Goal: Transaction & Acquisition: Purchase product/service

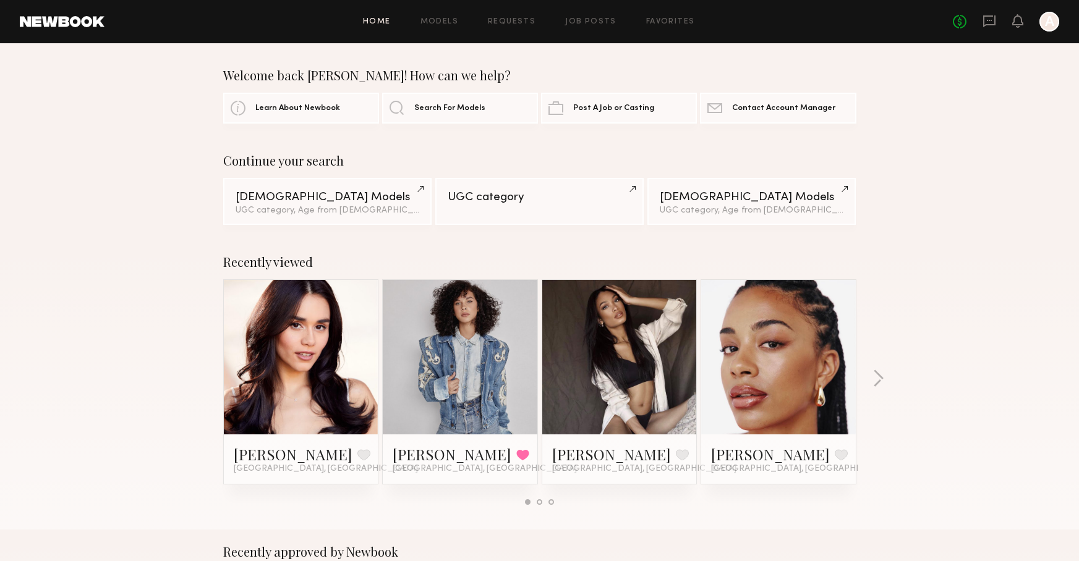
click at [456, 294] on link at bounding box center [459, 357] width 75 height 155
click at [522, 23] on link "Requests" at bounding box center [512, 22] width 48 height 8
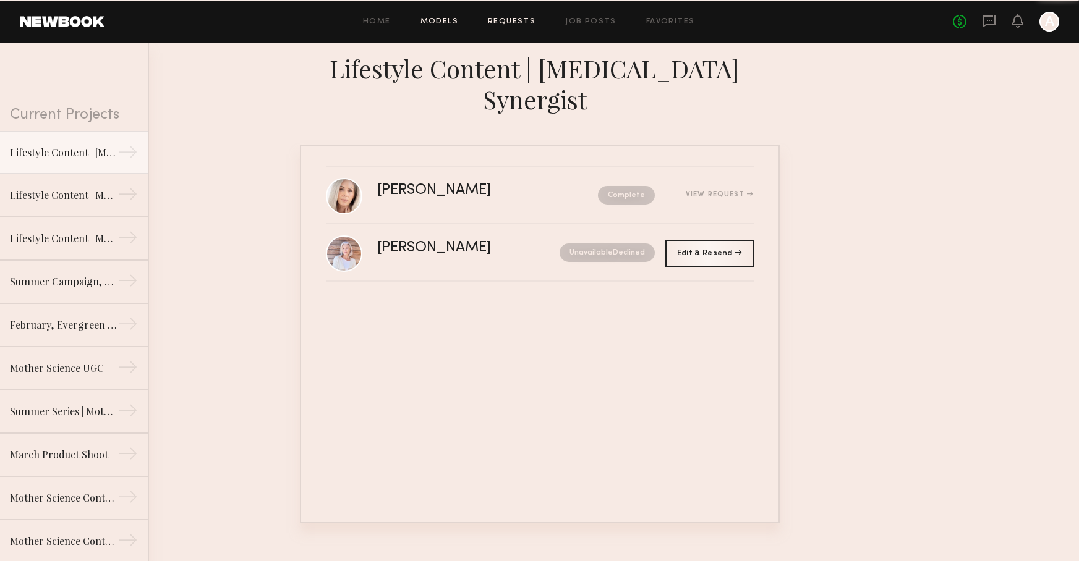
click at [452, 22] on link "Models" at bounding box center [439, 22] width 38 height 8
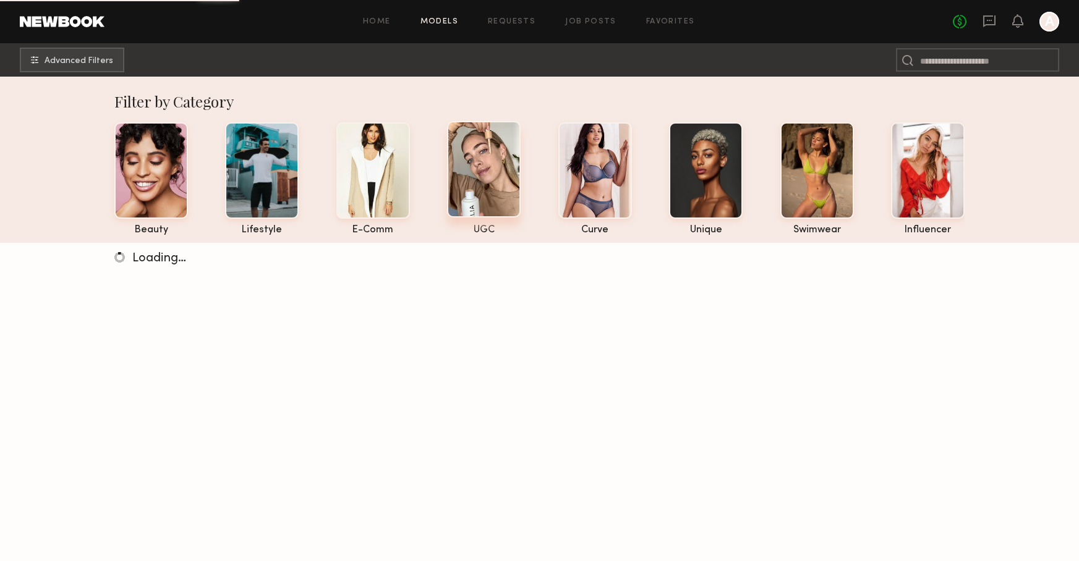
click at [502, 151] on div at bounding box center [484, 169] width 74 height 96
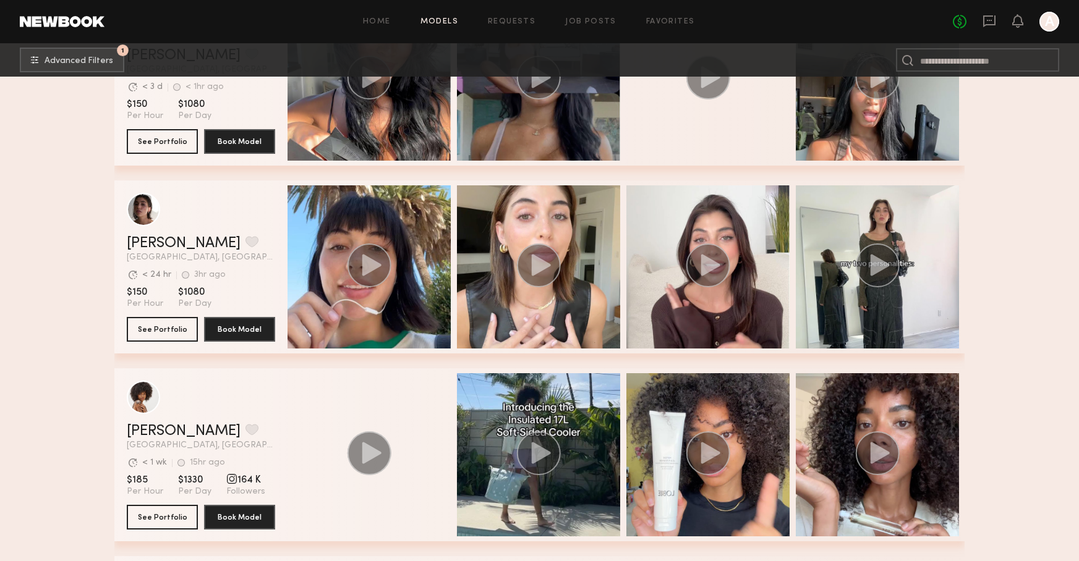
scroll to position [731, 0]
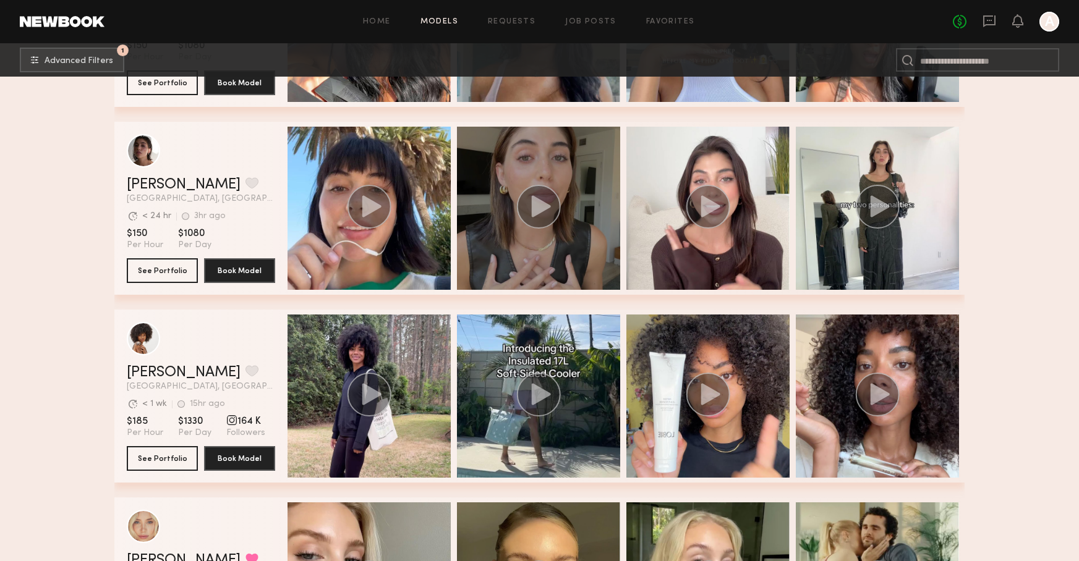
click at [581, 242] on div "grid" at bounding box center [538, 208] width 163 height 163
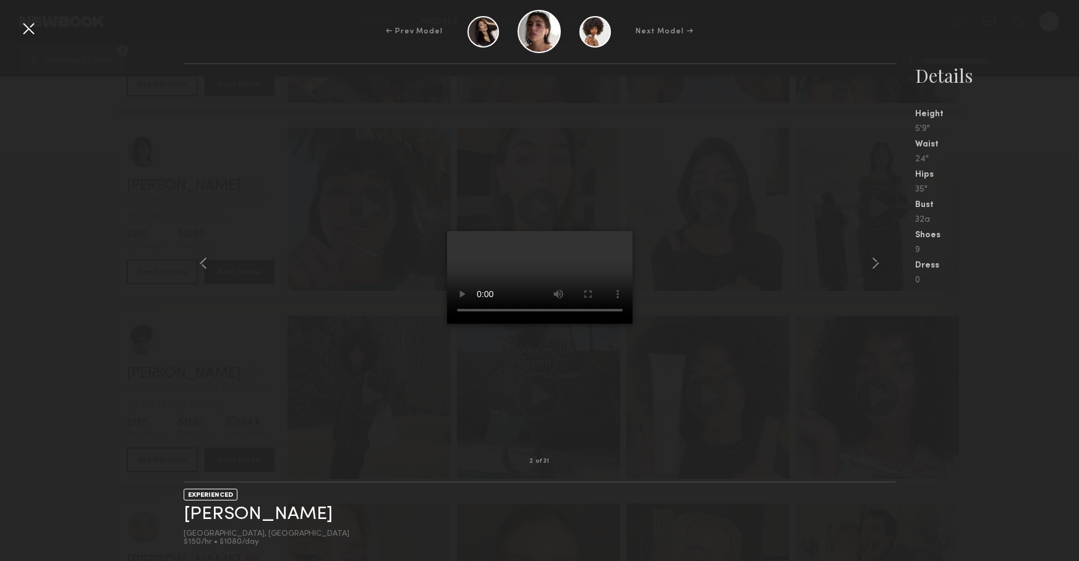
scroll to position [728, 0]
click at [727, 359] on div at bounding box center [540, 263] width 712 height 358
click at [23, 32] on div at bounding box center [29, 29] width 20 height 20
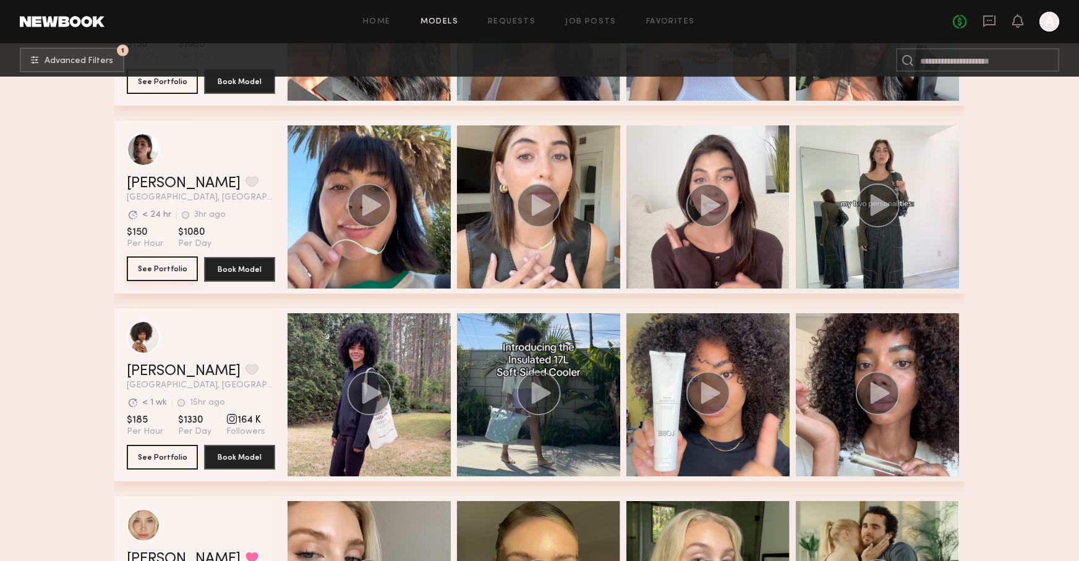
click at [175, 261] on button "See Portfolio" at bounding box center [162, 269] width 71 height 25
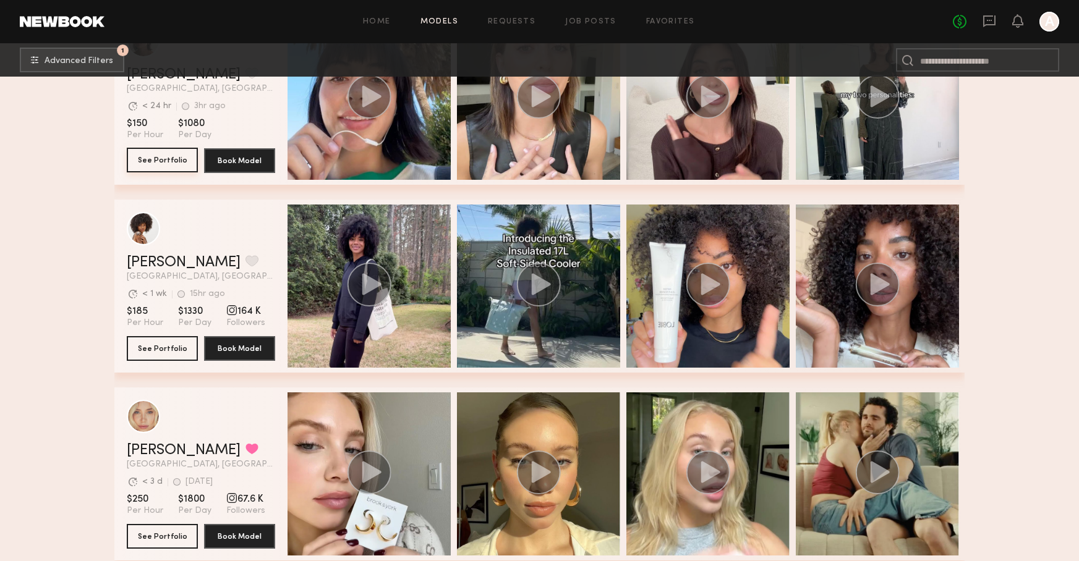
scroll to position [841, 0]
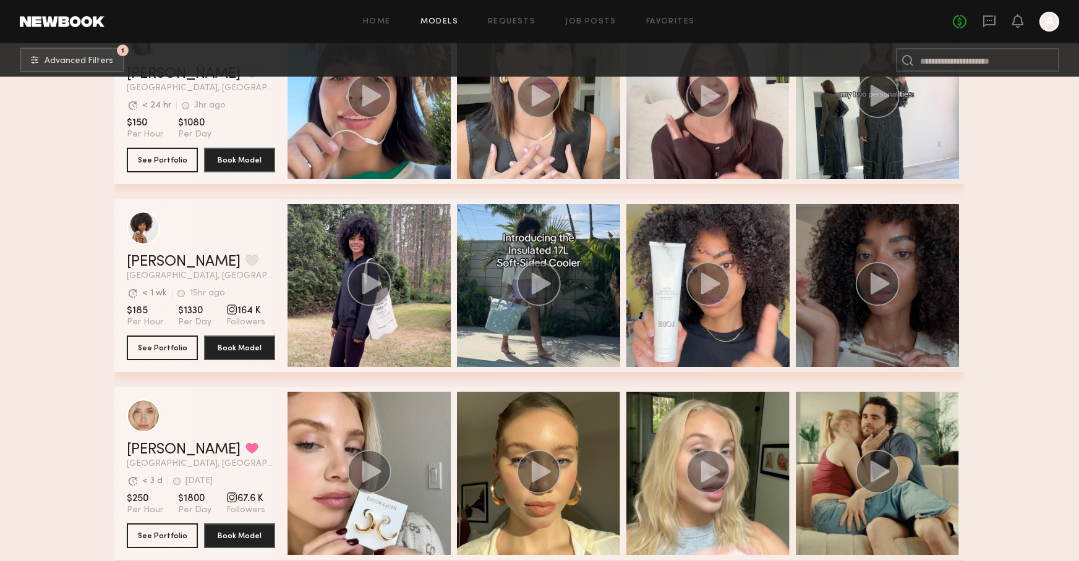
click at [909, 219] on div "grid" at bounding box center [876, 285] width 163 height 163
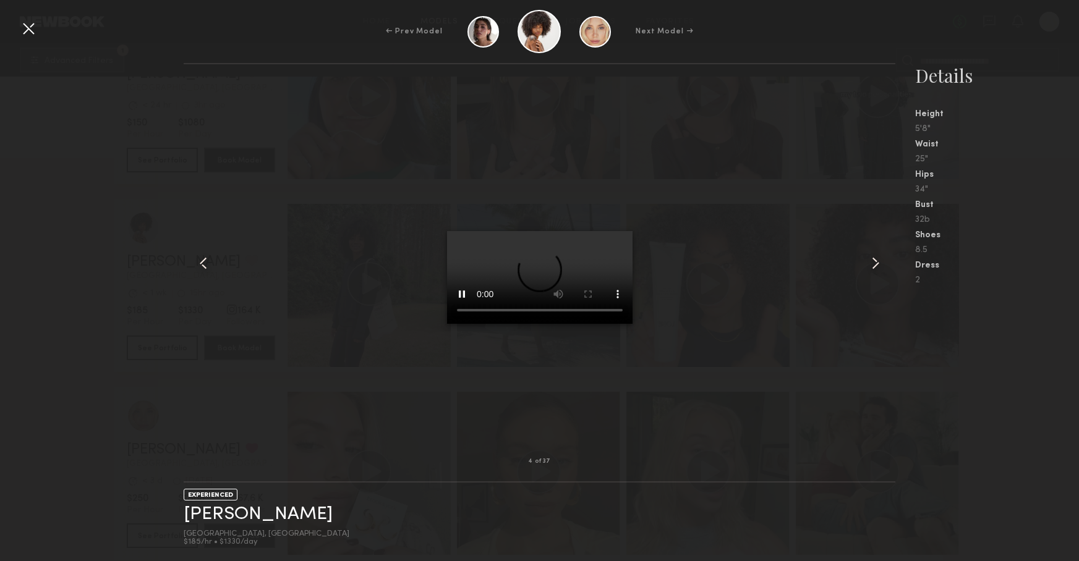
click at [29, 31] on div at bounding box center [29, 29] width 20 height 20
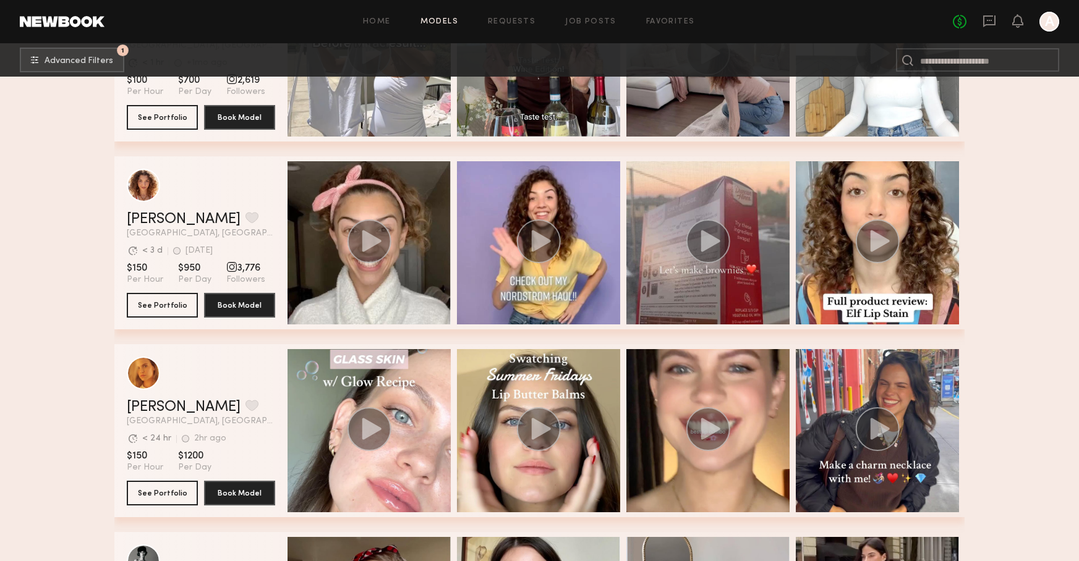
scroll to position [2006, 0]
